Goal: Task Accomplishment & Management: Complete application form

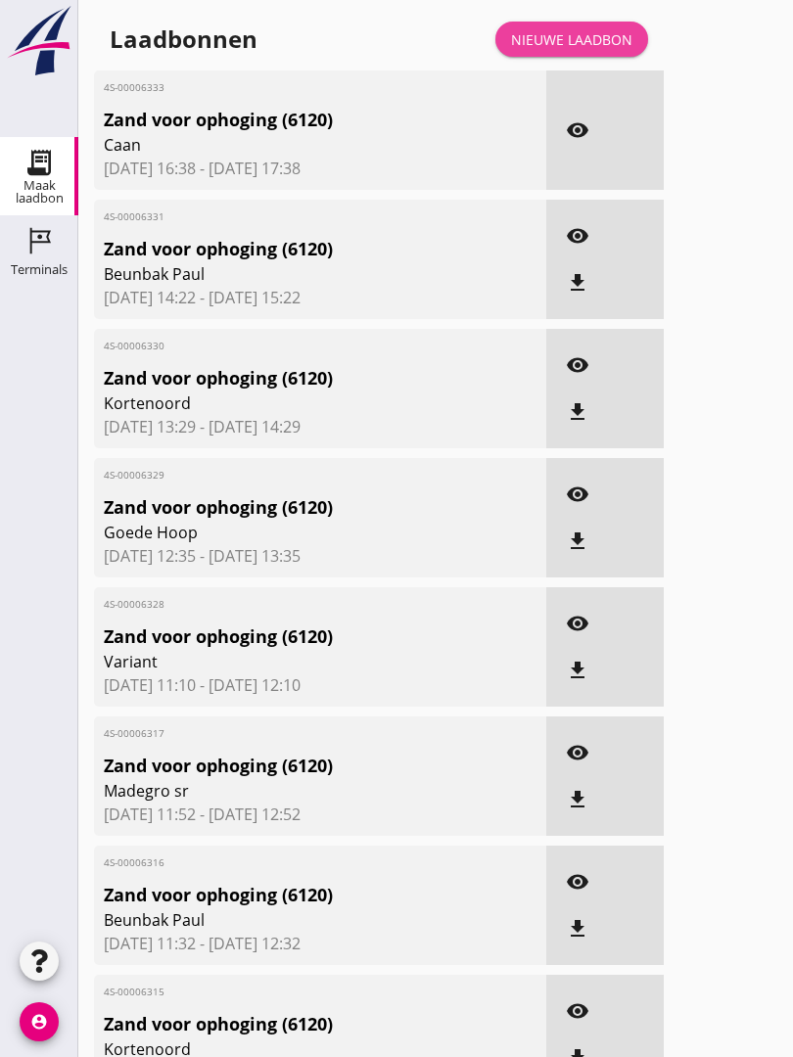
click at [607, 49] on div "Nieuwe laadbon" at bounding box center [571, 39] width 121 height 21
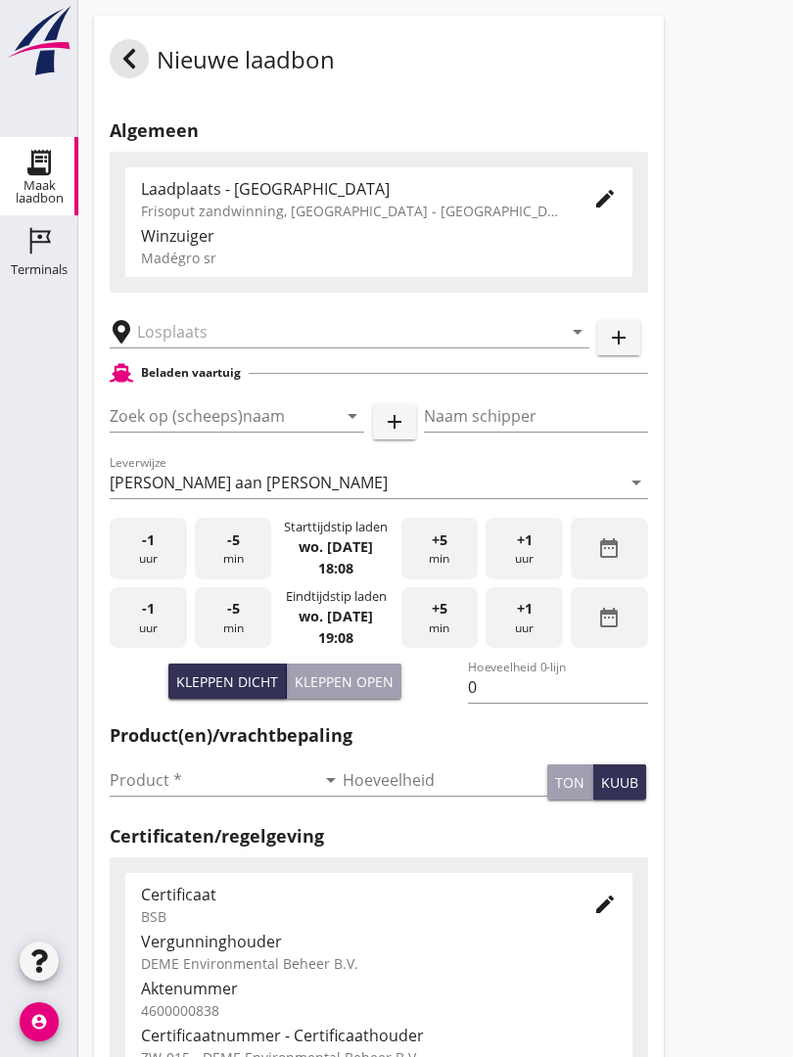
click at [221, 337] on input "text" at bounding box center [335, 331] width 397 height 31
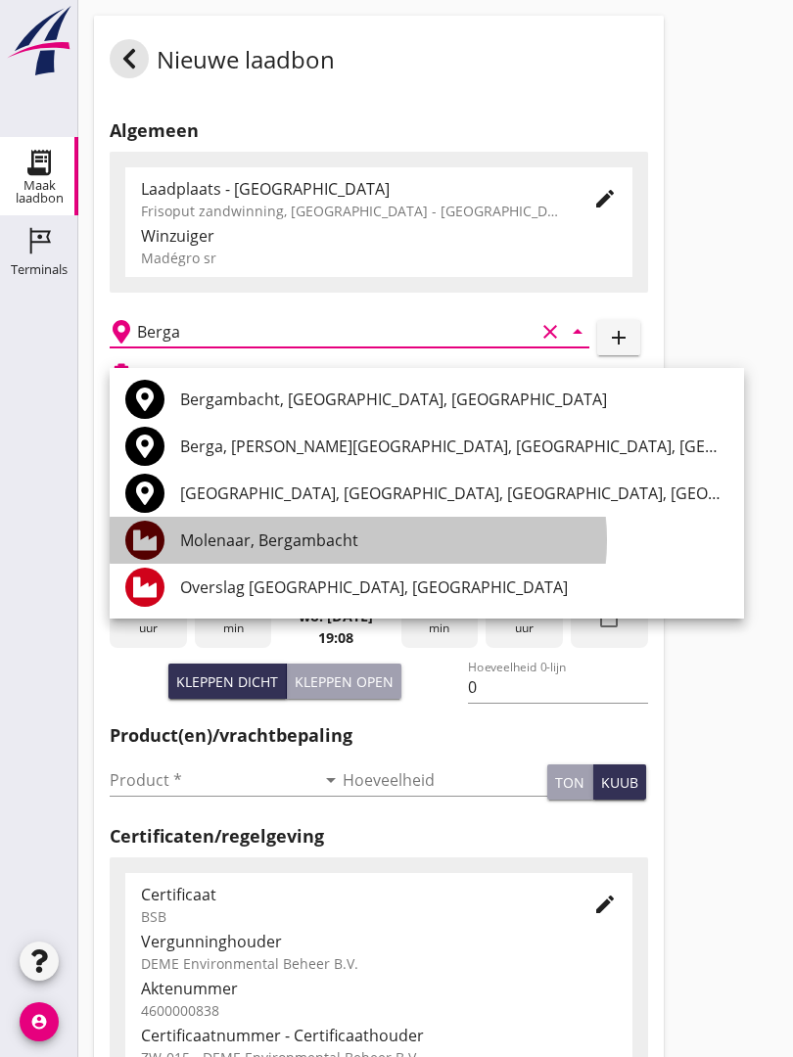
click at [317, 535] on div "Molenaar, Bergambacht" at bounding box center [454, 539] width 548 height 23
type input "Molenaar, Bergambacht"
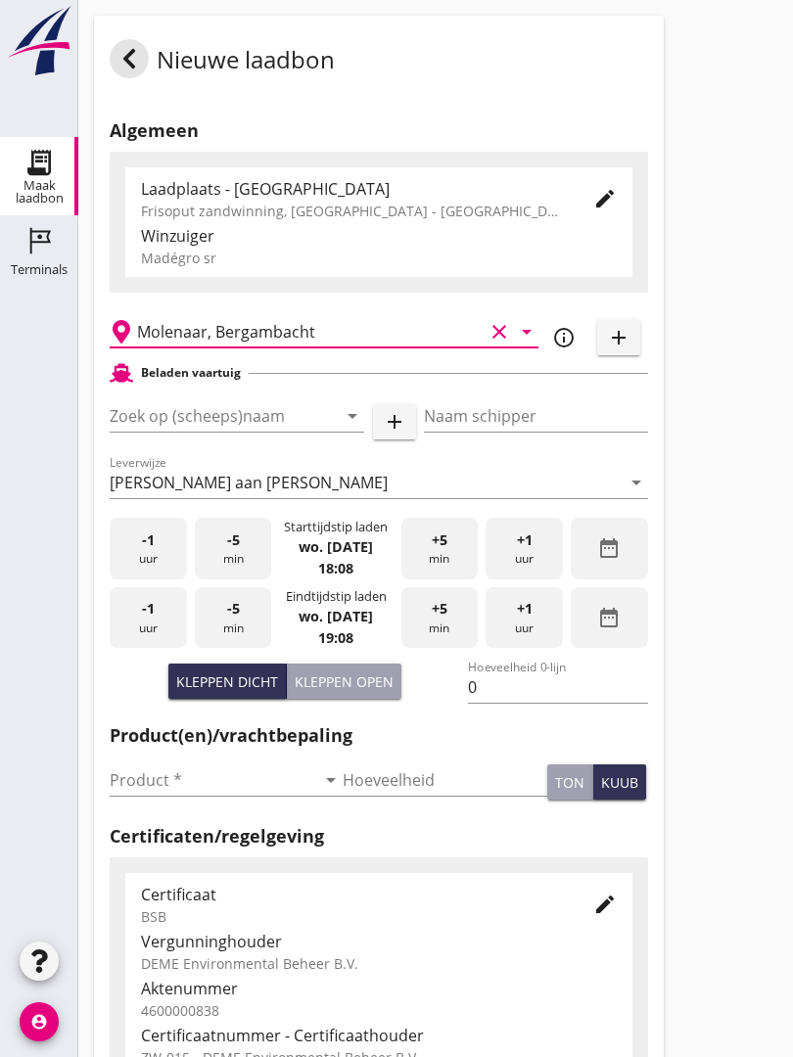
click at [289, 432] on input "Zoek op (scheeps)naam" at bounding box center [210, 415] width 200 height 31
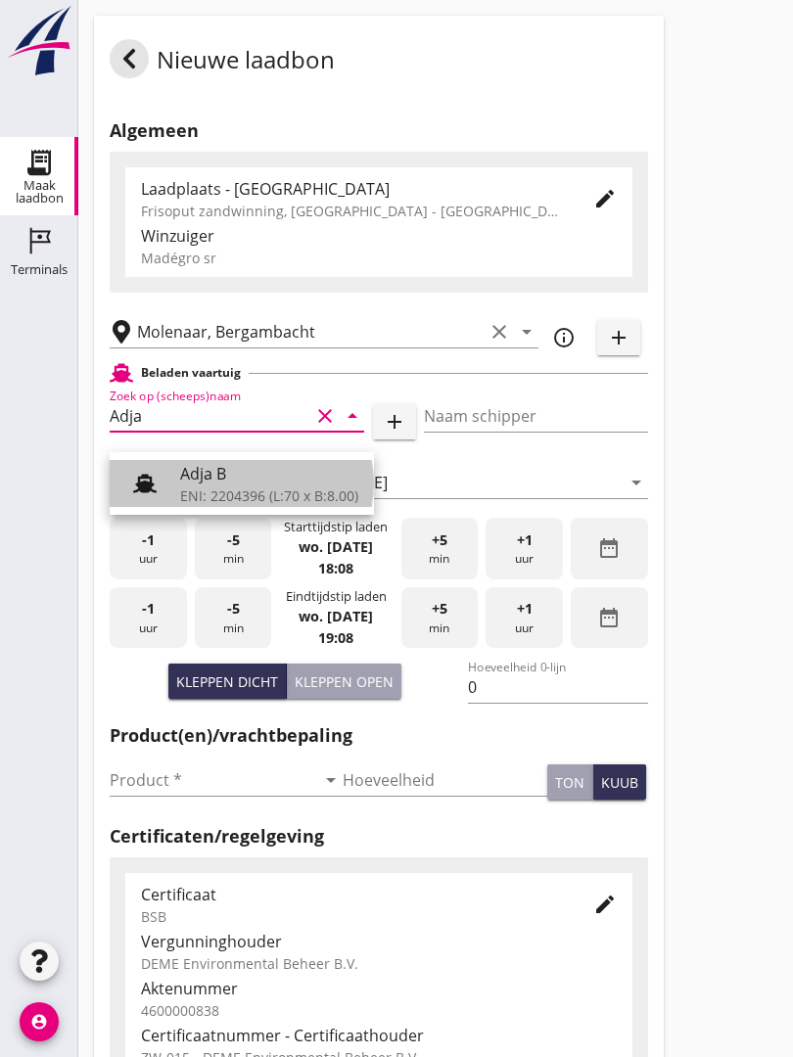
click at [223, 475] on div "Adja B" at bounding box center [269, 473] width 178 height 23
type input "Adja B"
type input "Dingemans Bezooyen"
type input "541"
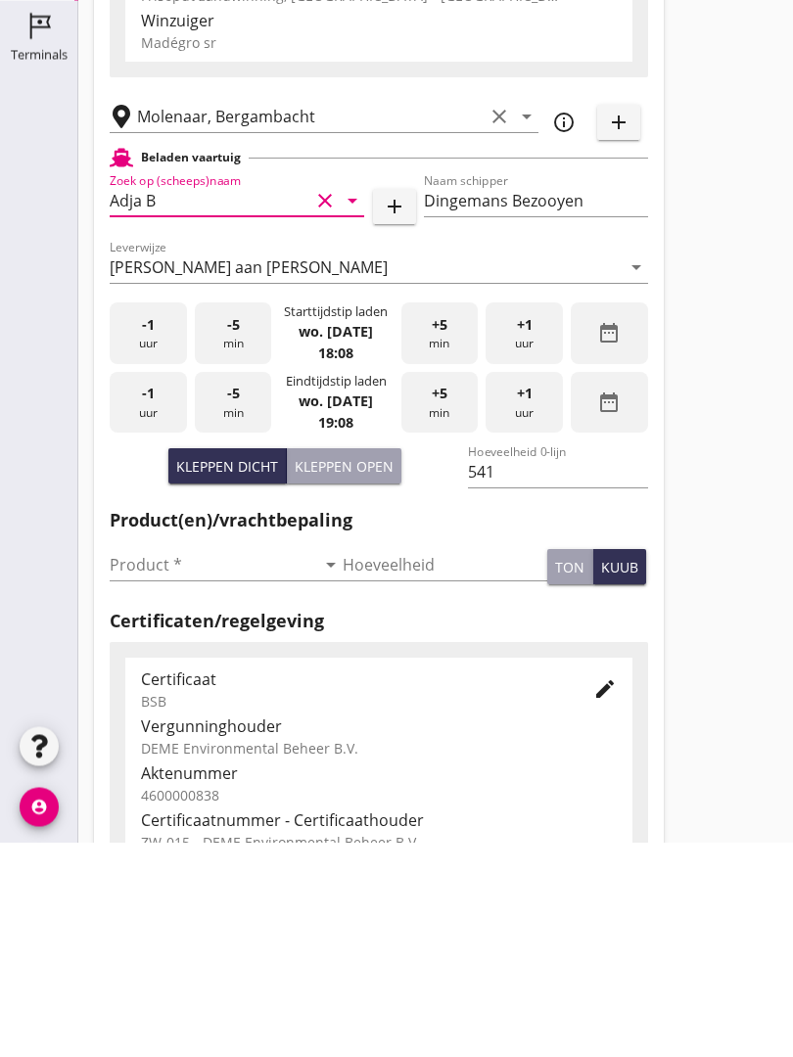
click at [141, 764] on input "Product *" at bounding box center [213, 779] width 206 height 31
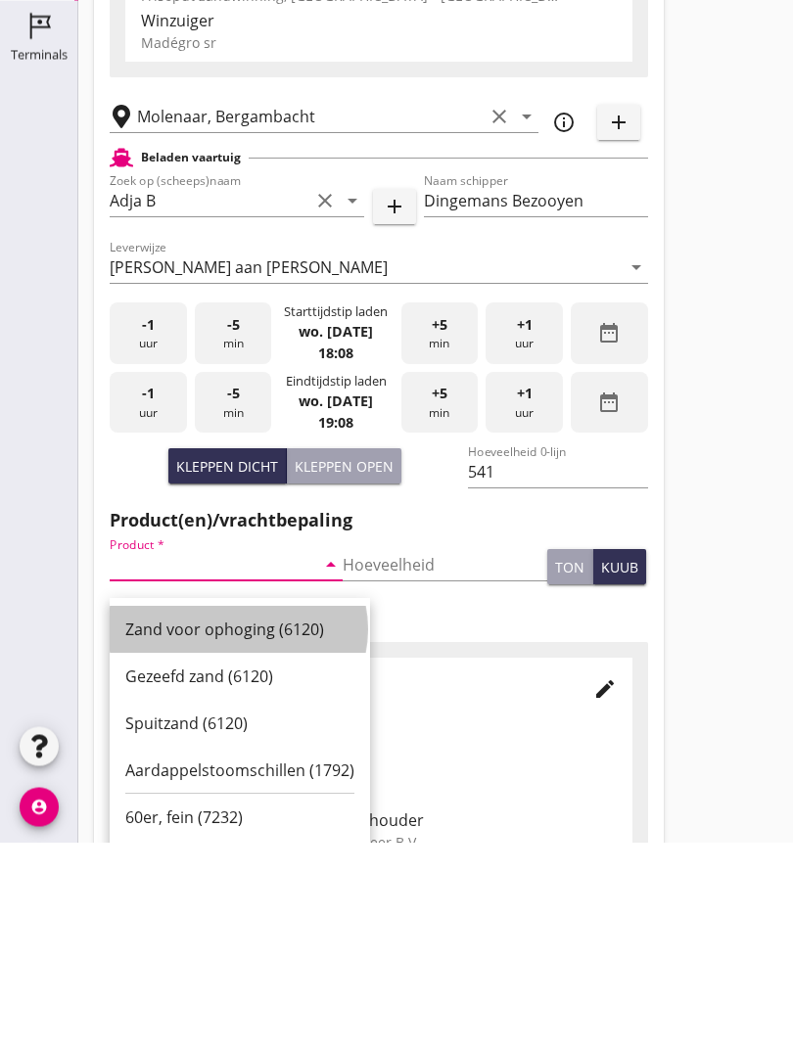
click at [239, 833] on div "Zand voor ophoging (6120)" at bounding box center [239, 844] width 229 height 23
type input "Zand voor ophoging (6120)"
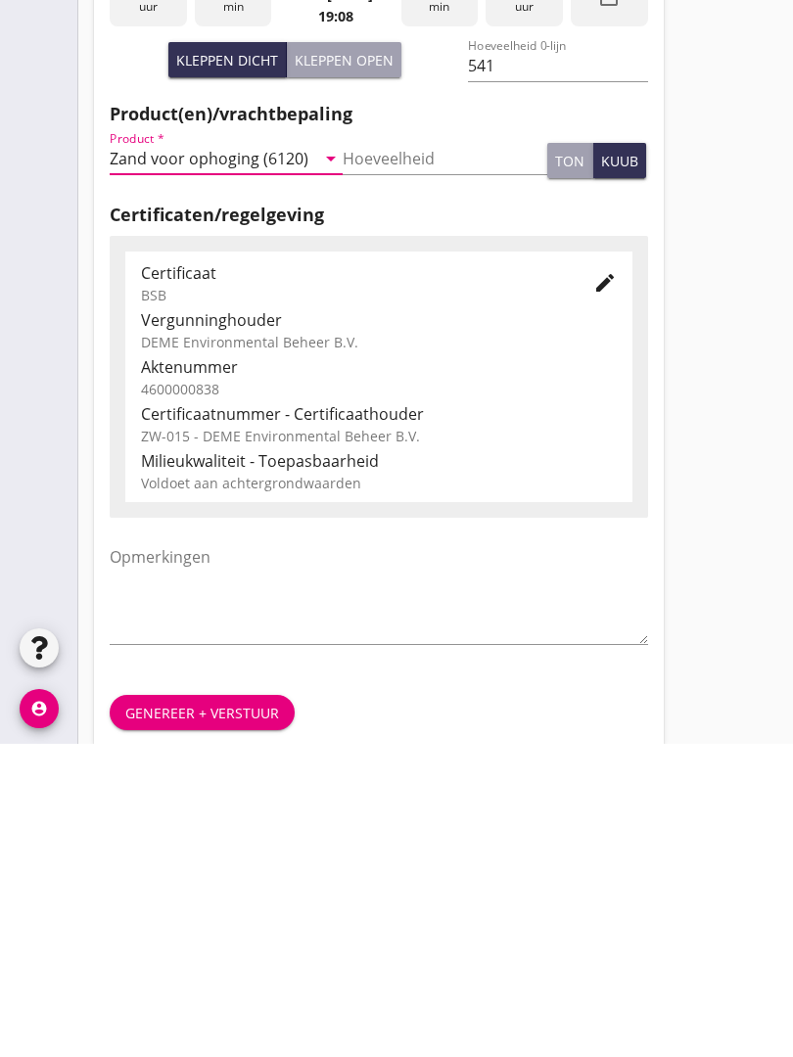
scroll to position [343, 0]
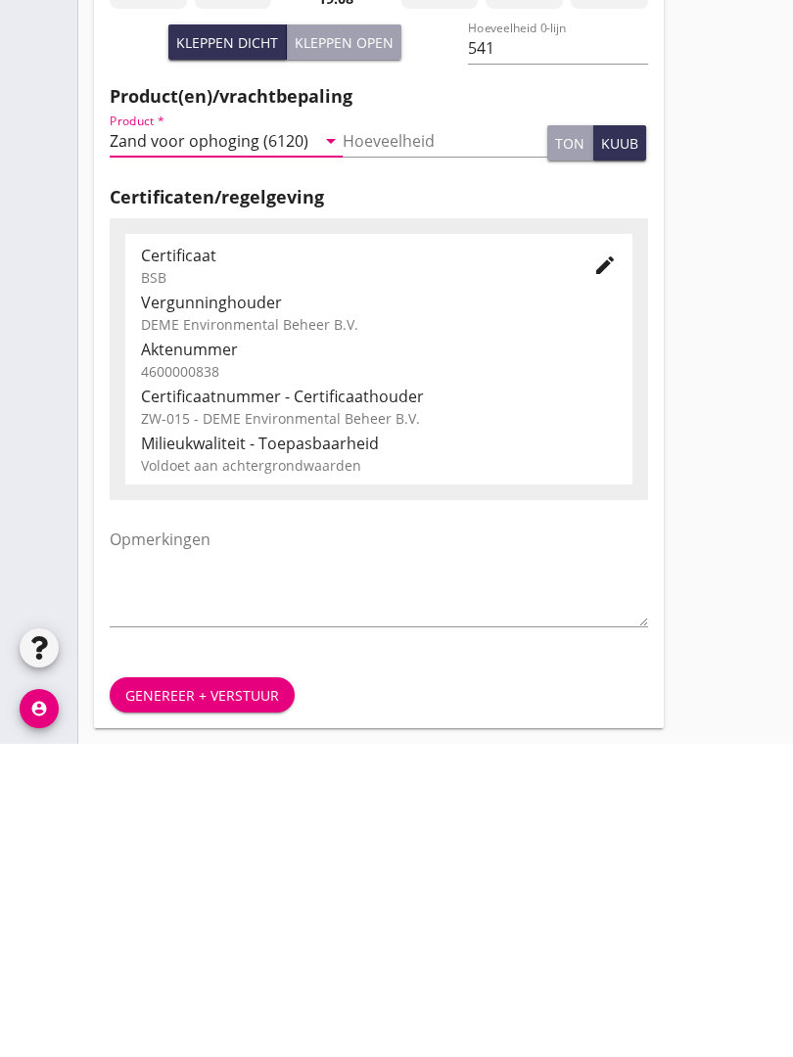
click at [196, 998] on div "Genereer + verstuur" at bounding box center [202, 1008] width 154 height 21
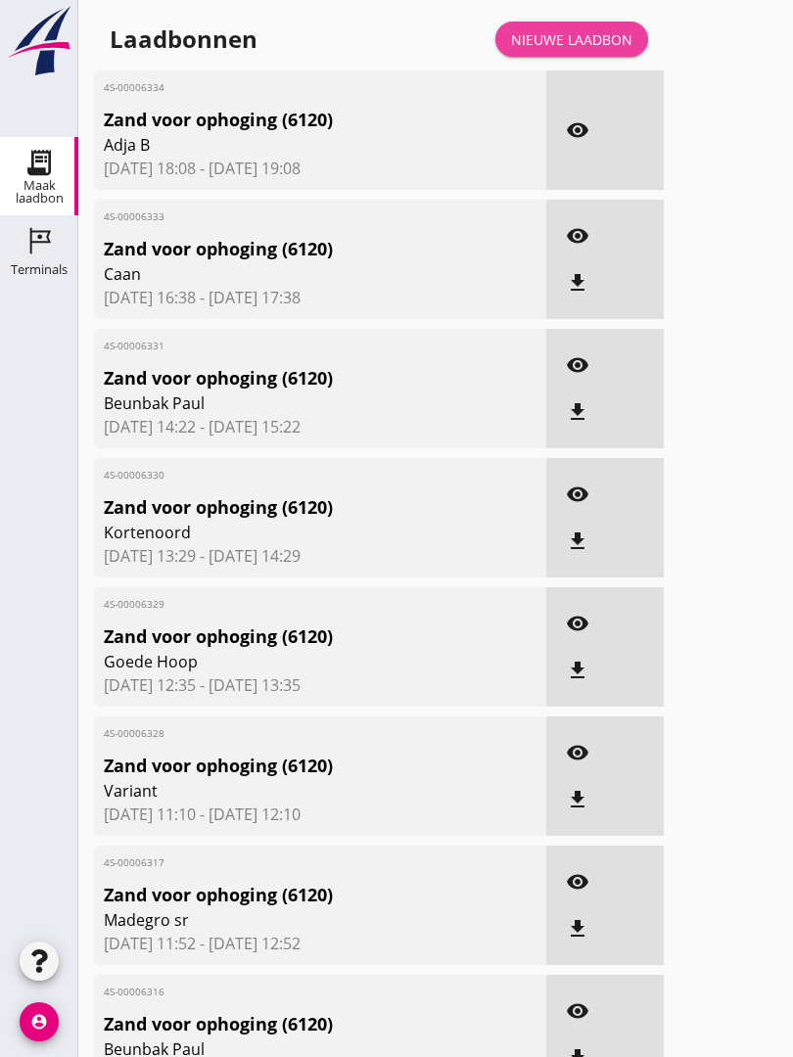
click at [608, 50] on div "Nieuwe laadbon" at bounding box center [571, 39] width 121 height 21
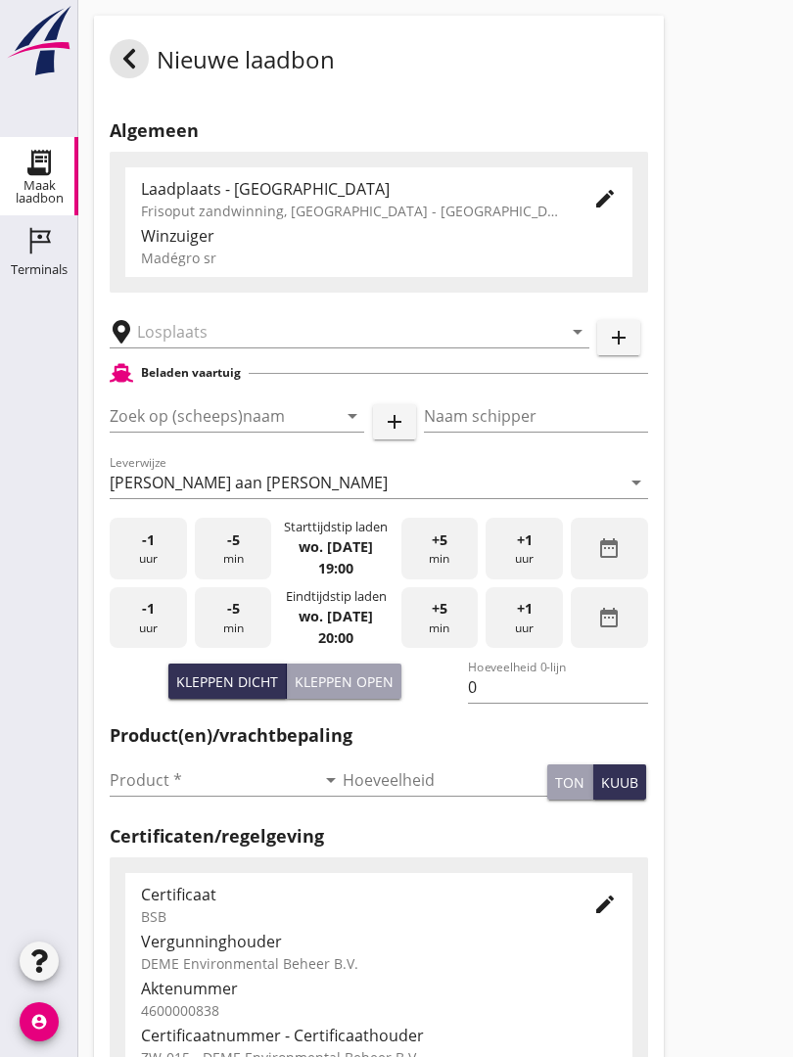
click at [245, 347] on input "text" at bounding box center [335, 331] width 397 height 31
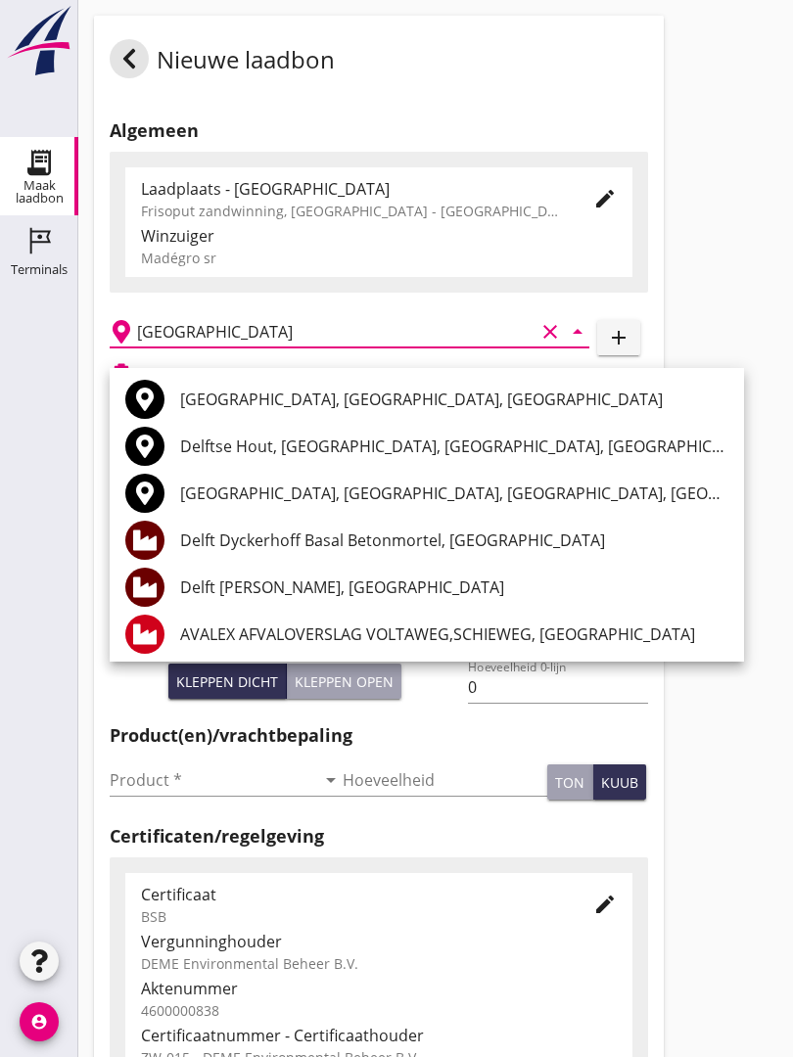
click at [327, 574] on div "Delft [PERSON_NAME], [GEOGRAPHIC_DATA]" at bounding box center [454, 587] width 548 height 47
type input "Delft [PERSON_NAME], [GEOGRAPHIC_DATA]"
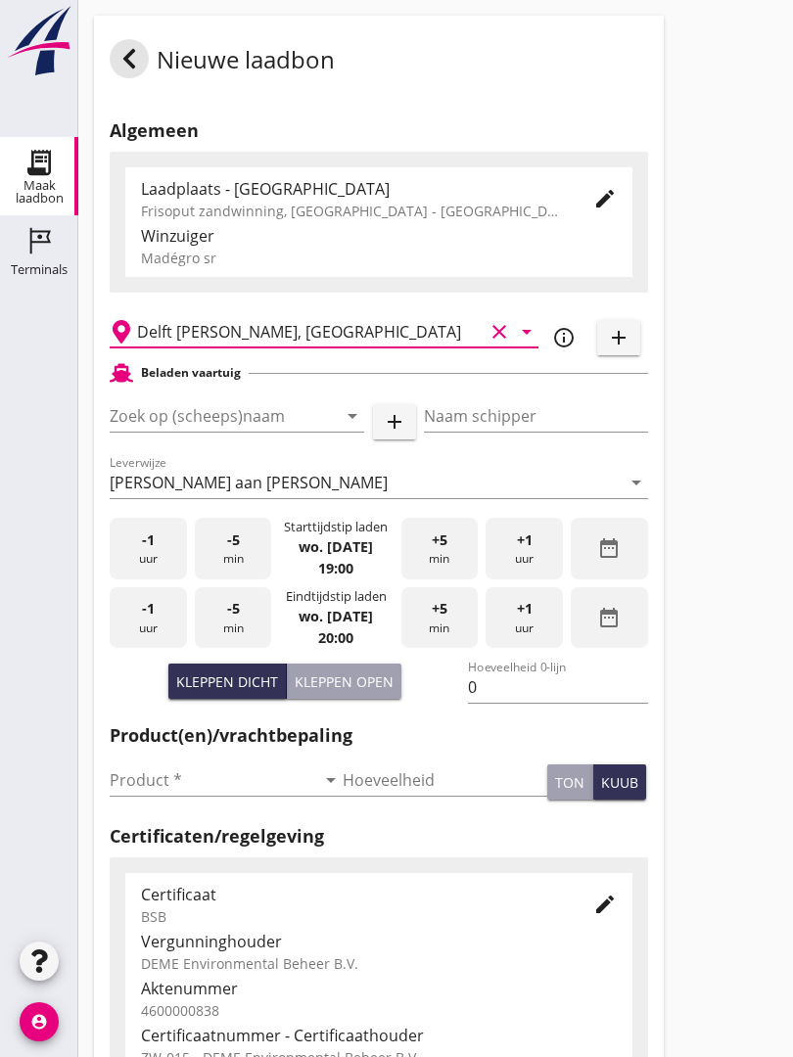
click at [222, 420] on input "Zoek op (scheeps)naam" at bounding box center [210, 415] width 200 height 31
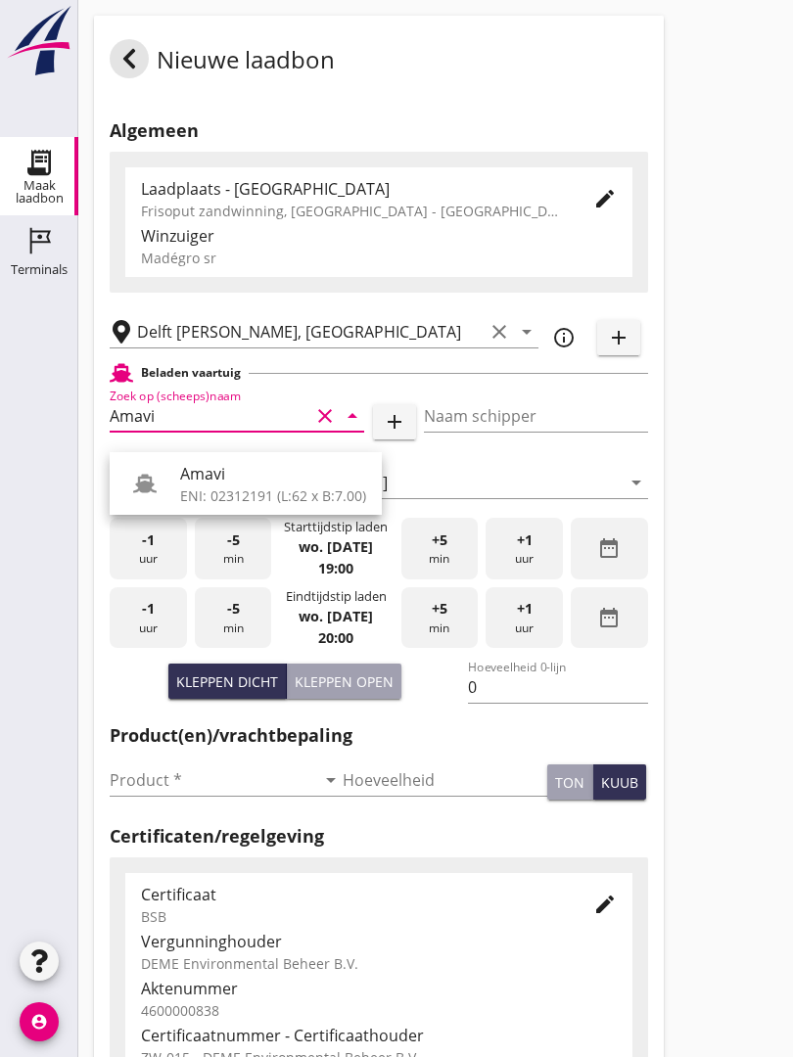
click at [219, 473] on div "Amavi" at bounding box center [273, 473] width 186 height 23
type input "Amavi"
type input "[PERSON_NAME]"
type input "451"
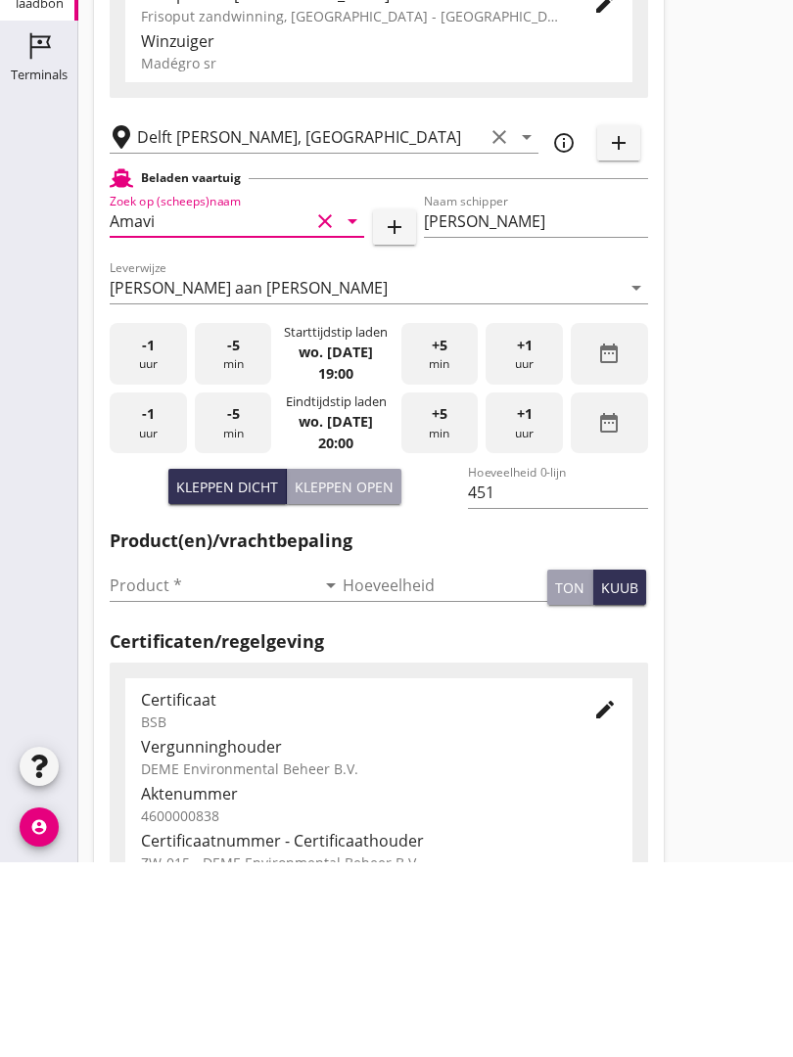
click at [151, 764] on input "Product *" at bounding box center [213, 779] width 206 height 31
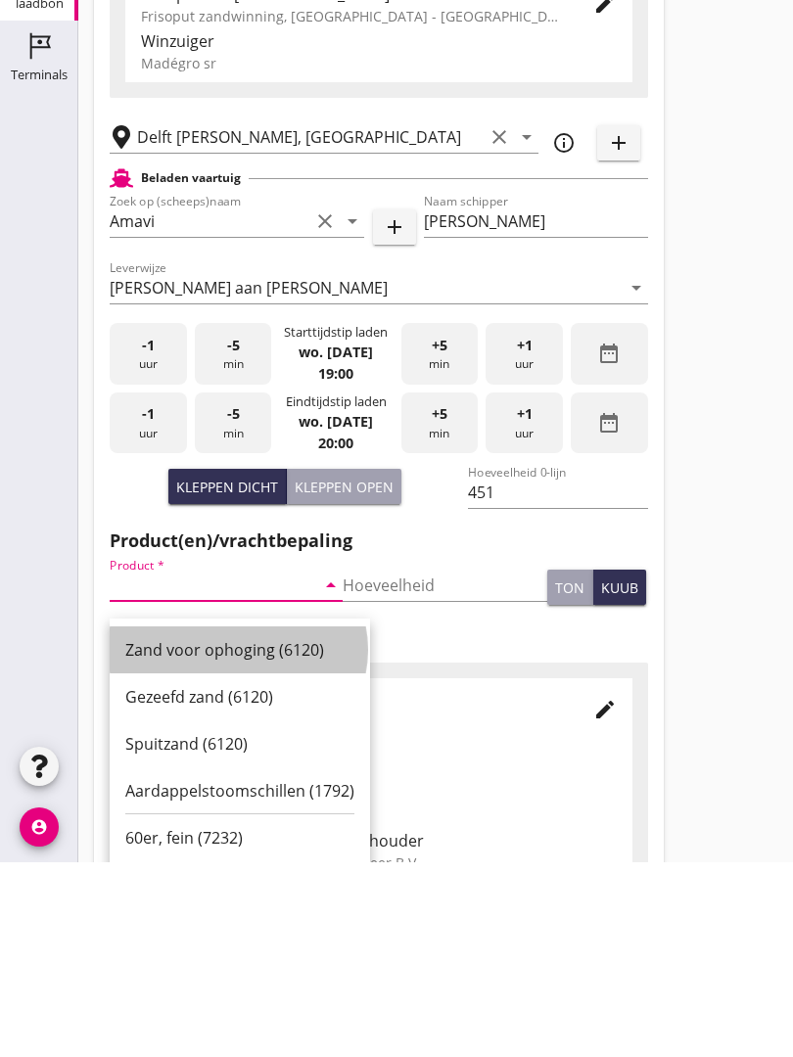
click at [249, 833] on div "Zand voor ophoging (6120)" at bounding box center [239, 844] width 229 height 23
type input "Zand voor ophoging (6120)"
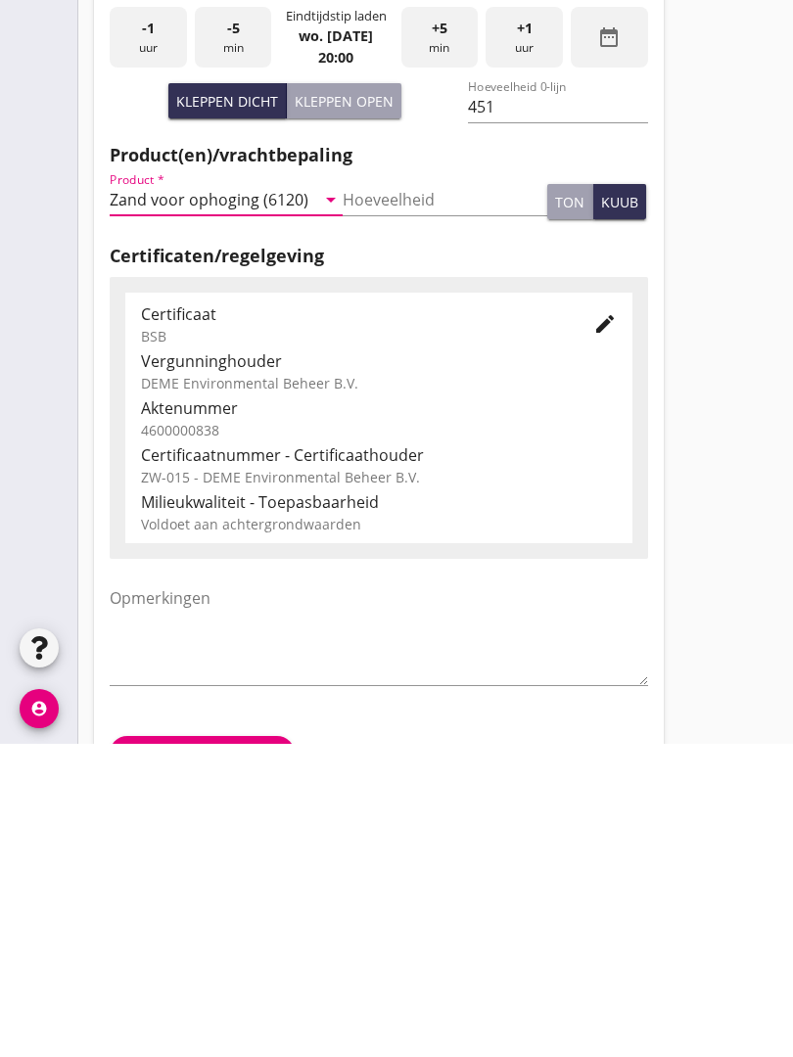
scroll to position [343, 0]
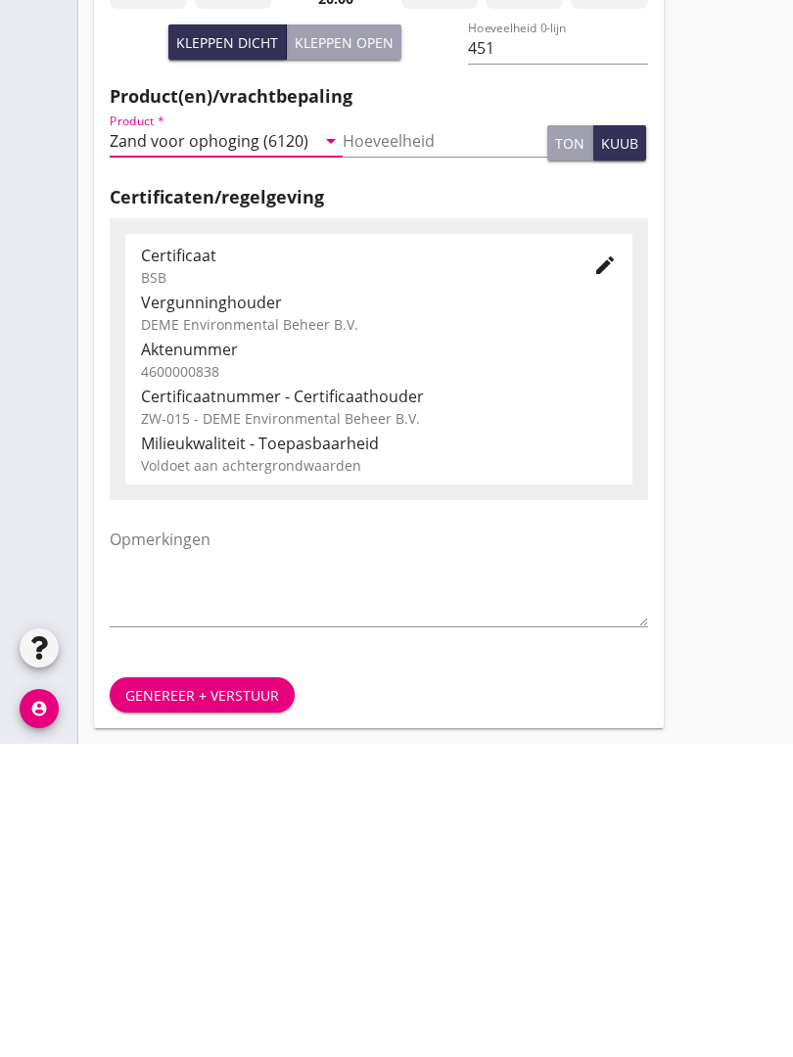
click at [220, 998] on div "Genereer + verstuur" at bounding box center [202, 1008] width 154 height 21
